Goal: Information Seeking & Learning: Compare options

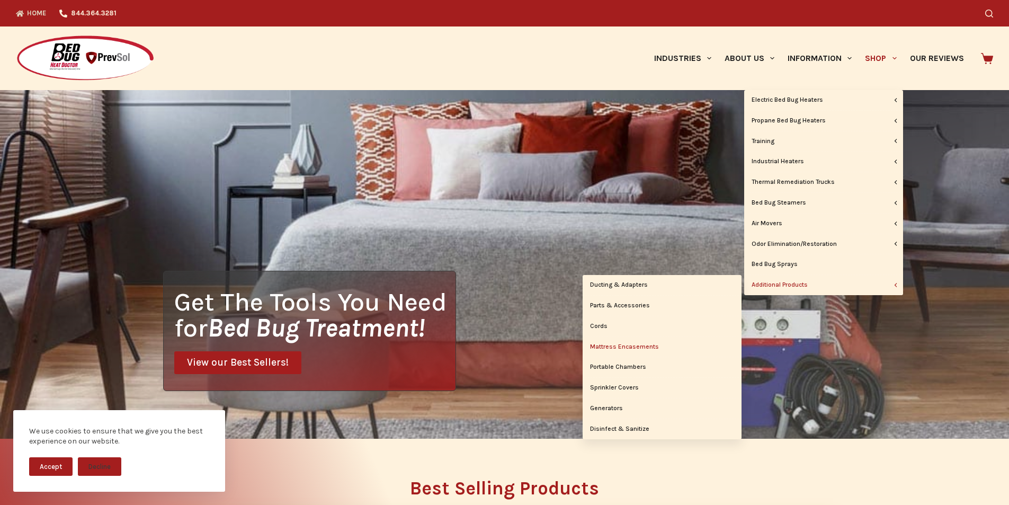
click at [654, 344] on link "Mattress Encasements" at bounding box center [662, 347] width 159 height 20
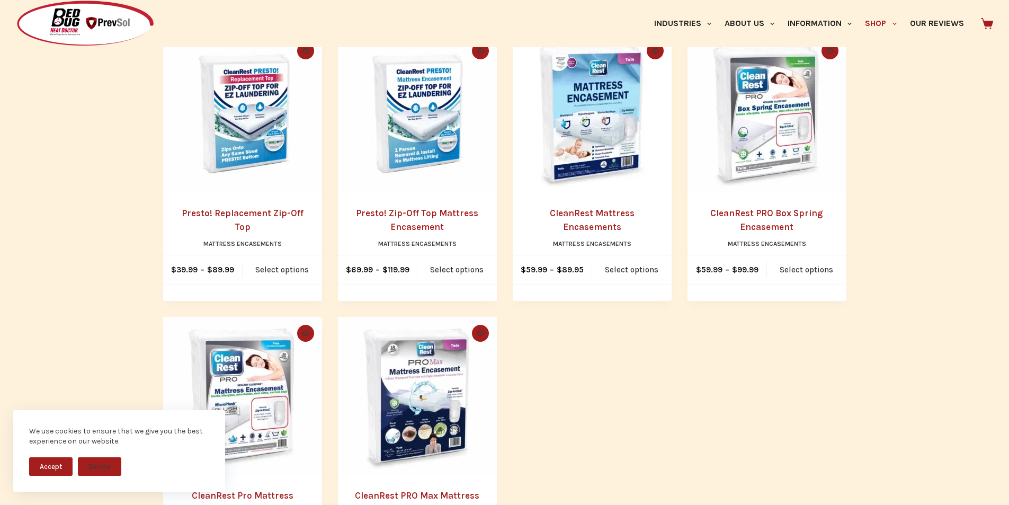
scroll to position [265, 0]
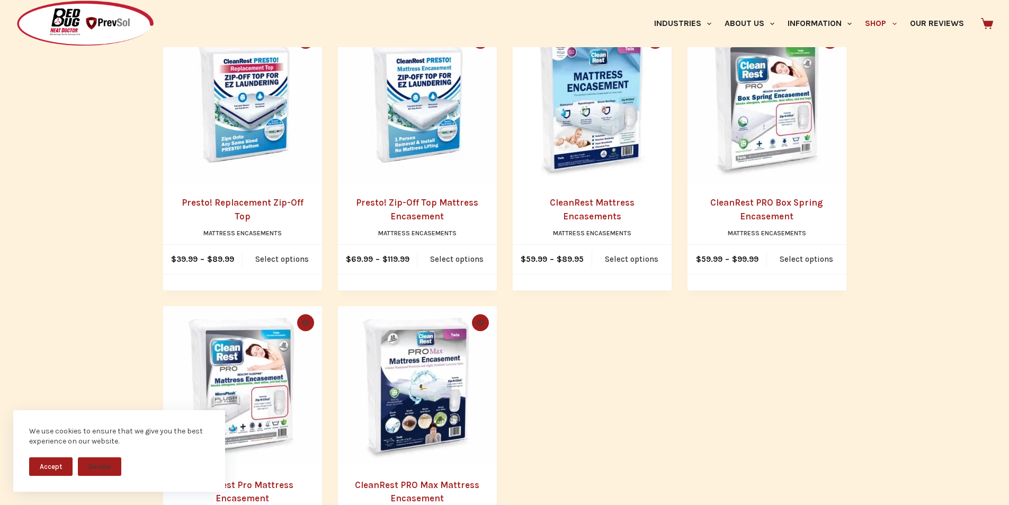
click at [49, 462] on button "Accept" at bounding box center [50, 466] width 43 height 19
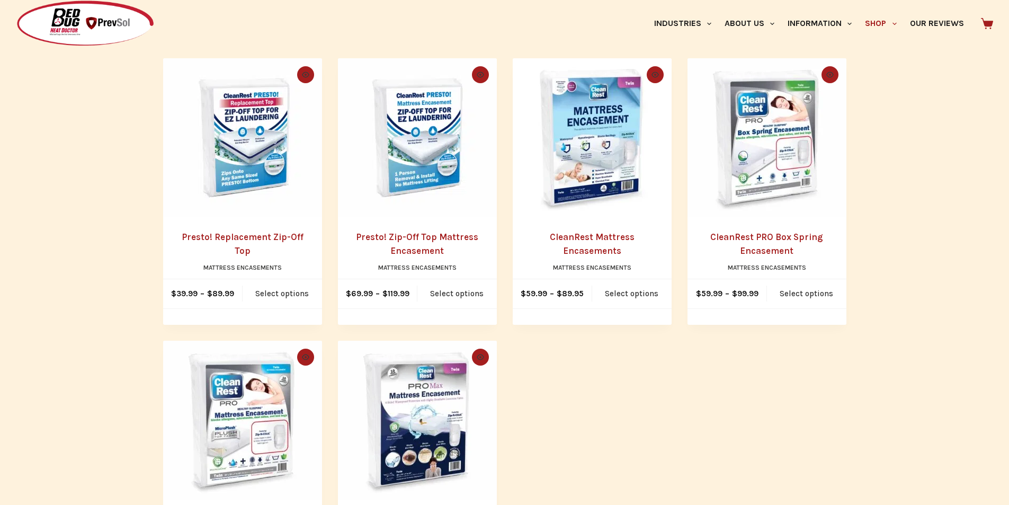
scroll to position [212, 0]
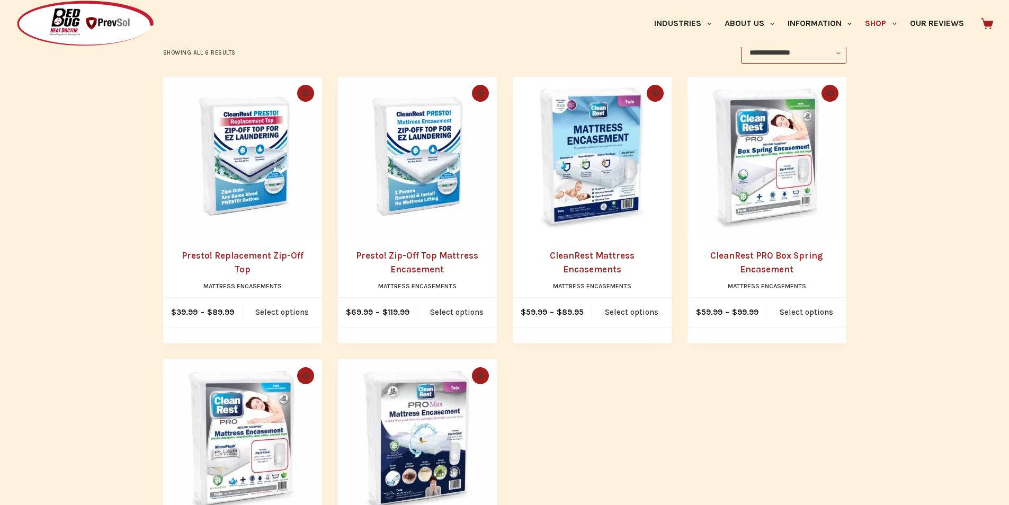
click at [618, 180] on img "CleanRest Mattress Encasements" at bounding box center [592, 156] width 159 height 159
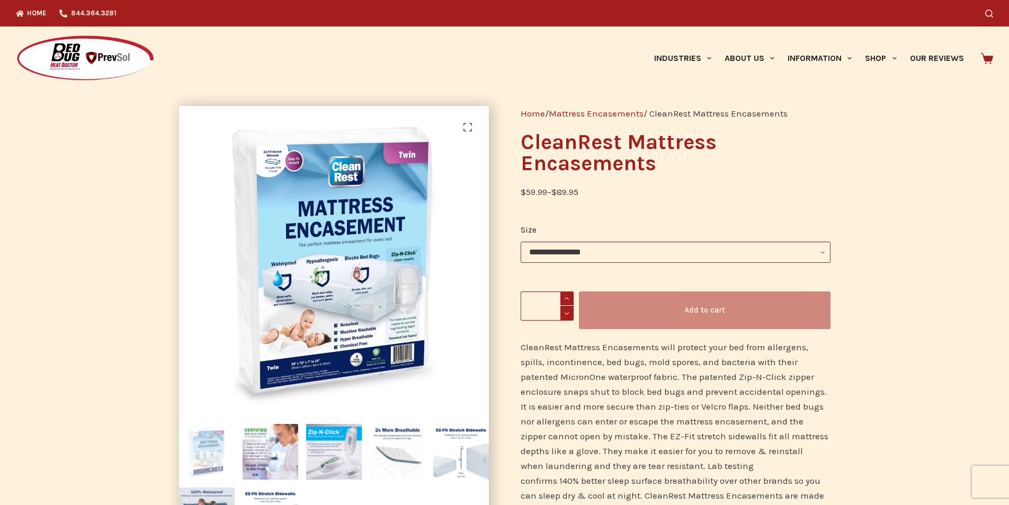
scroll to position [53, 0]
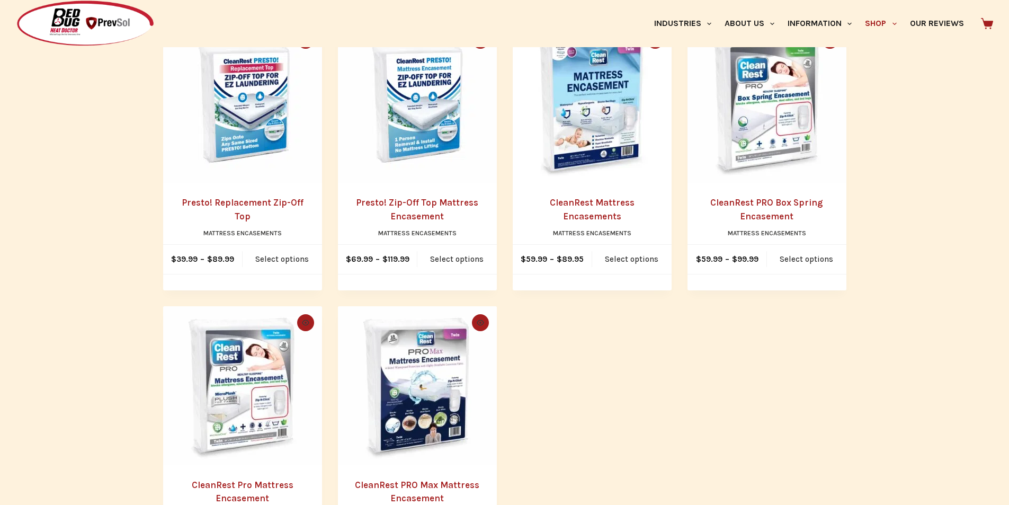
click at [229, 393] on img "CleanRest Pro Mattress Encasement" at bounding box center [242, 385] width 159 height 159
click at [569, 148] on img "CleanRest Mattress Encasements" at bounding box center [592, 103] width 159 height 159
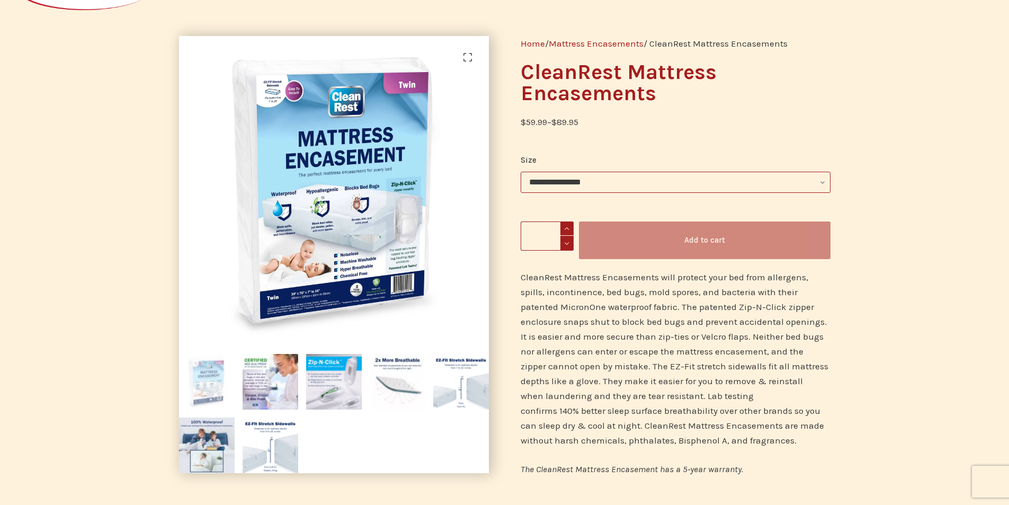
scroll to position [53, 0]
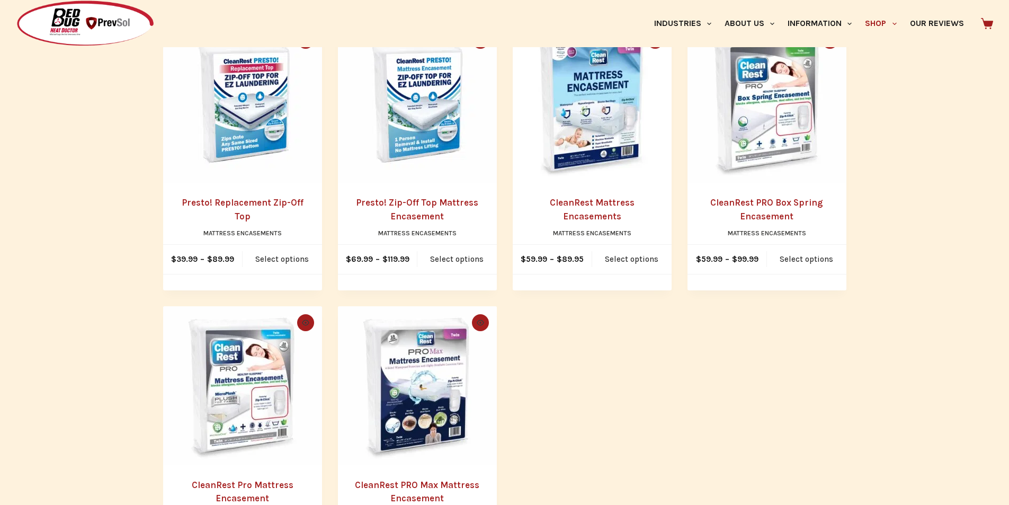
click at [238, 382] on img "CleanRest Pro Mattress Encasement" at bounding box center [242, 385] width 159 height 159
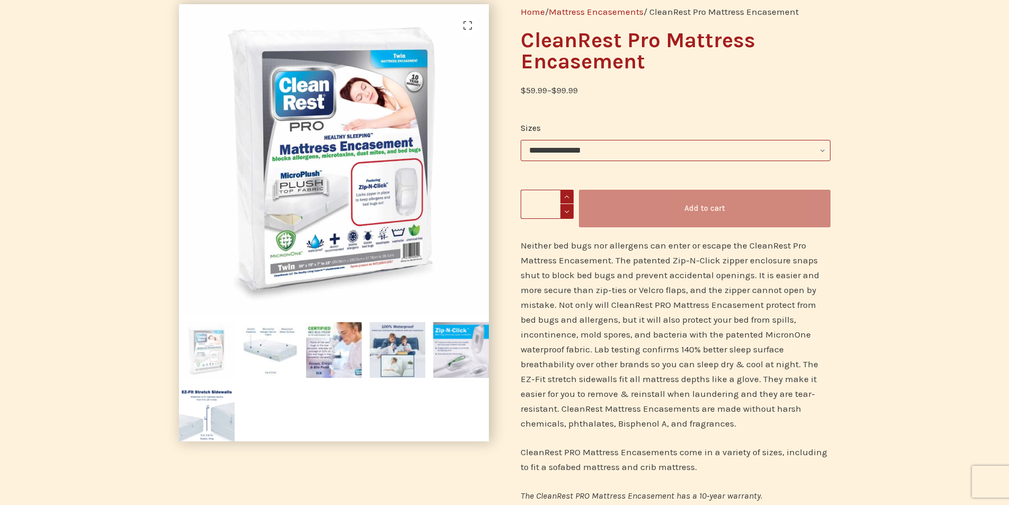
scroll to position [106, 0]
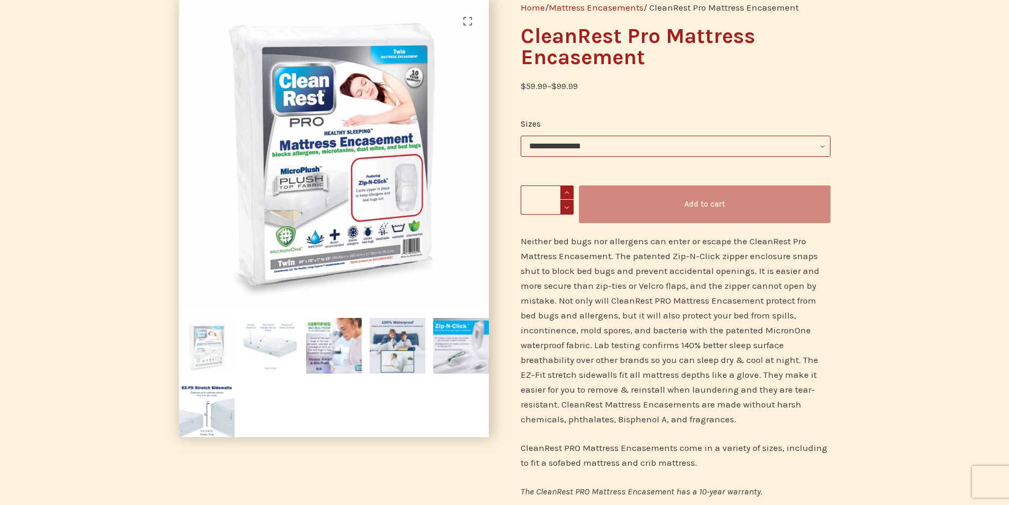
click at [259, 340] on img at bounding box center [271, 346] width 56 height 56
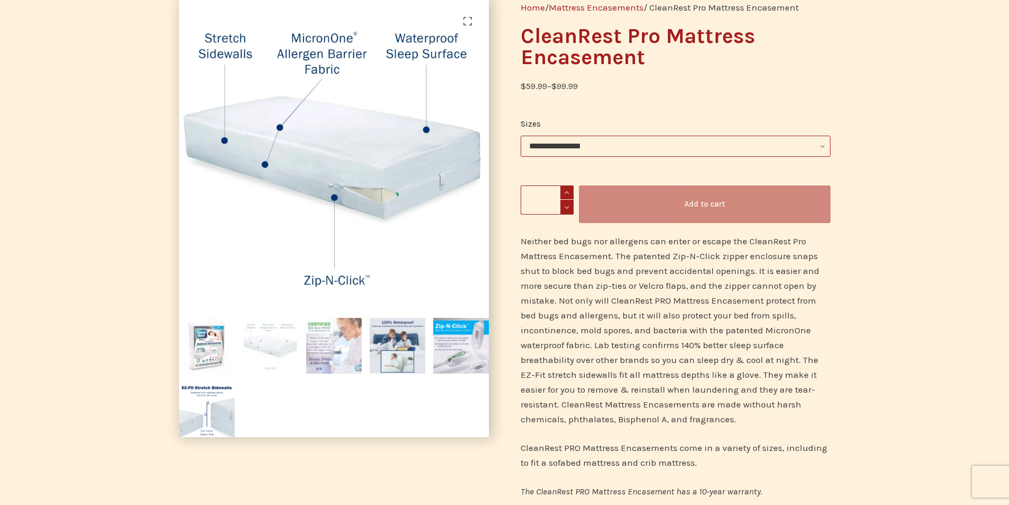
click at [324, 356] on img at bounding box center [334, 346] width 56 height 56
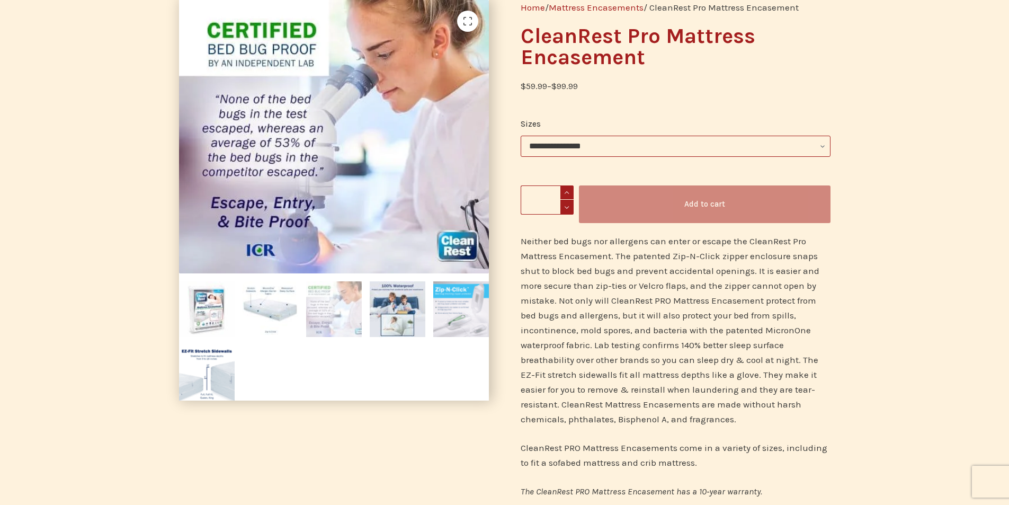
click at [473, 321] on img at bounding box center [461, 309] width 56 height 56
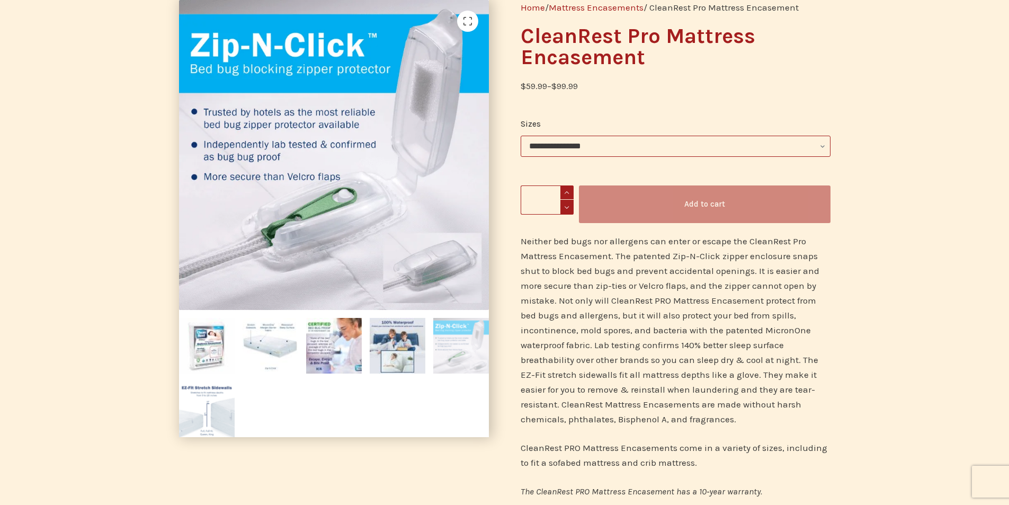
click at [182, 411] on img at bounding box center [207, 410] width 56 height 56
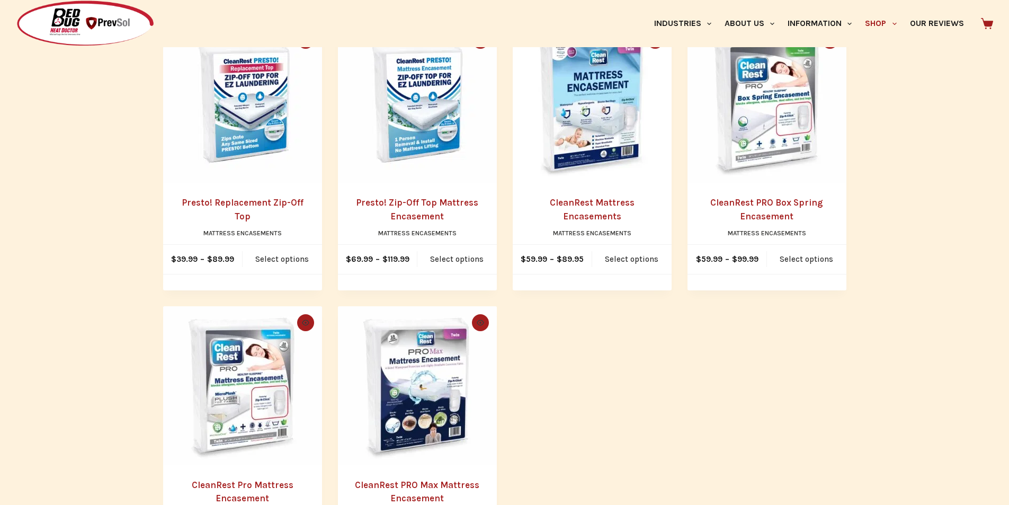
click at [589, 158] on img "CleanRest Mattress Encasements" at bounding box center [592, 103] width 159 height 159
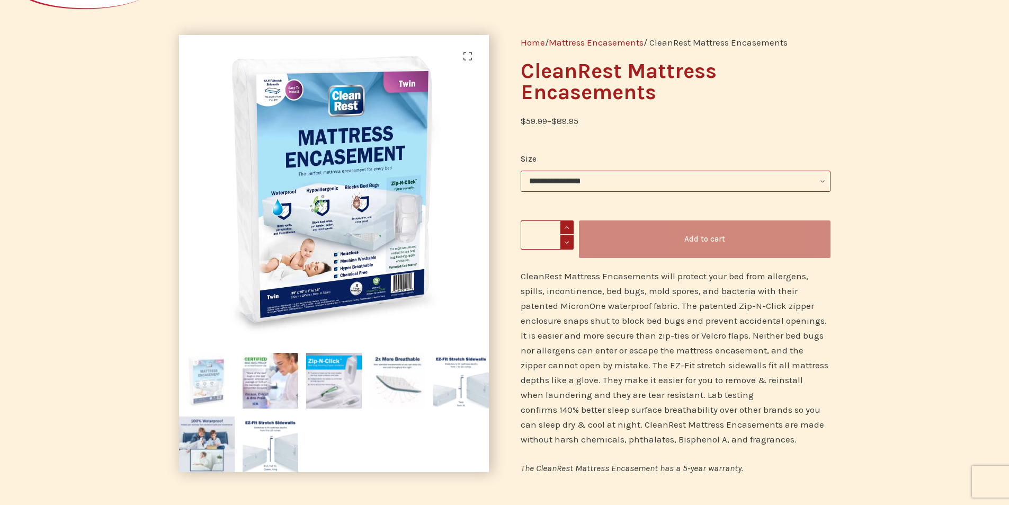
scroll to position [106, 0]
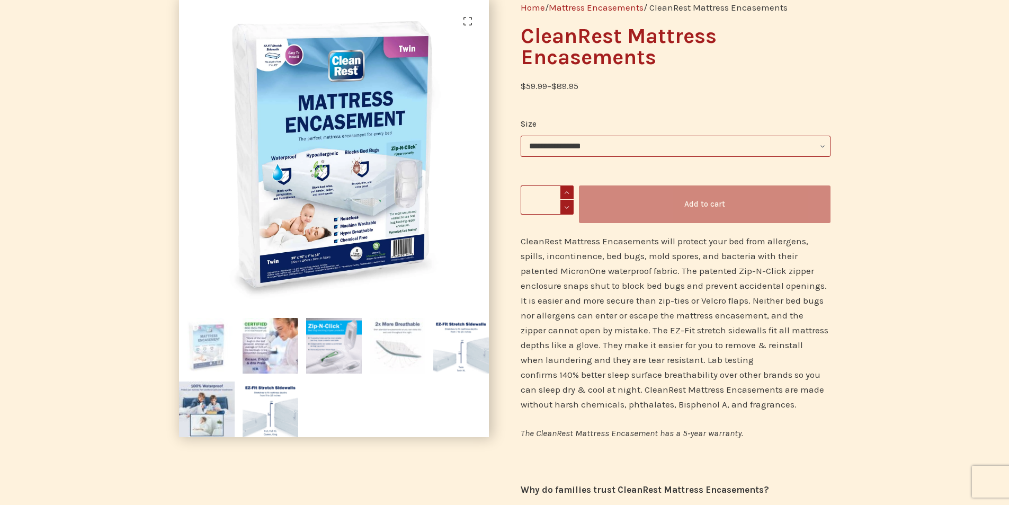
click at [392, 342] on img at bounding box center [398, 346] width 56 height 56
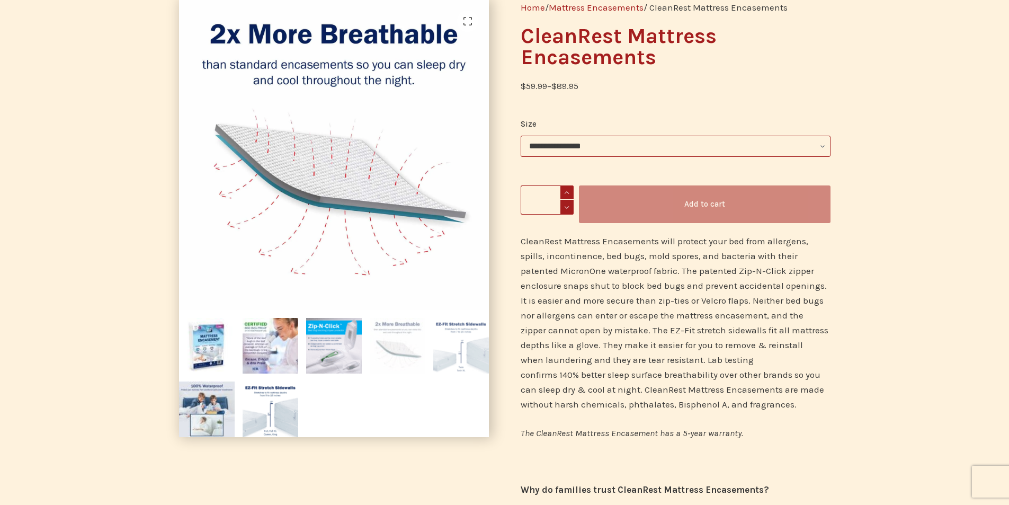
click at [466, 351] on img at bounding box center [461, 346] width 56 height 56
